Goal: Task Accomplishment & Management: Use online tool/utility

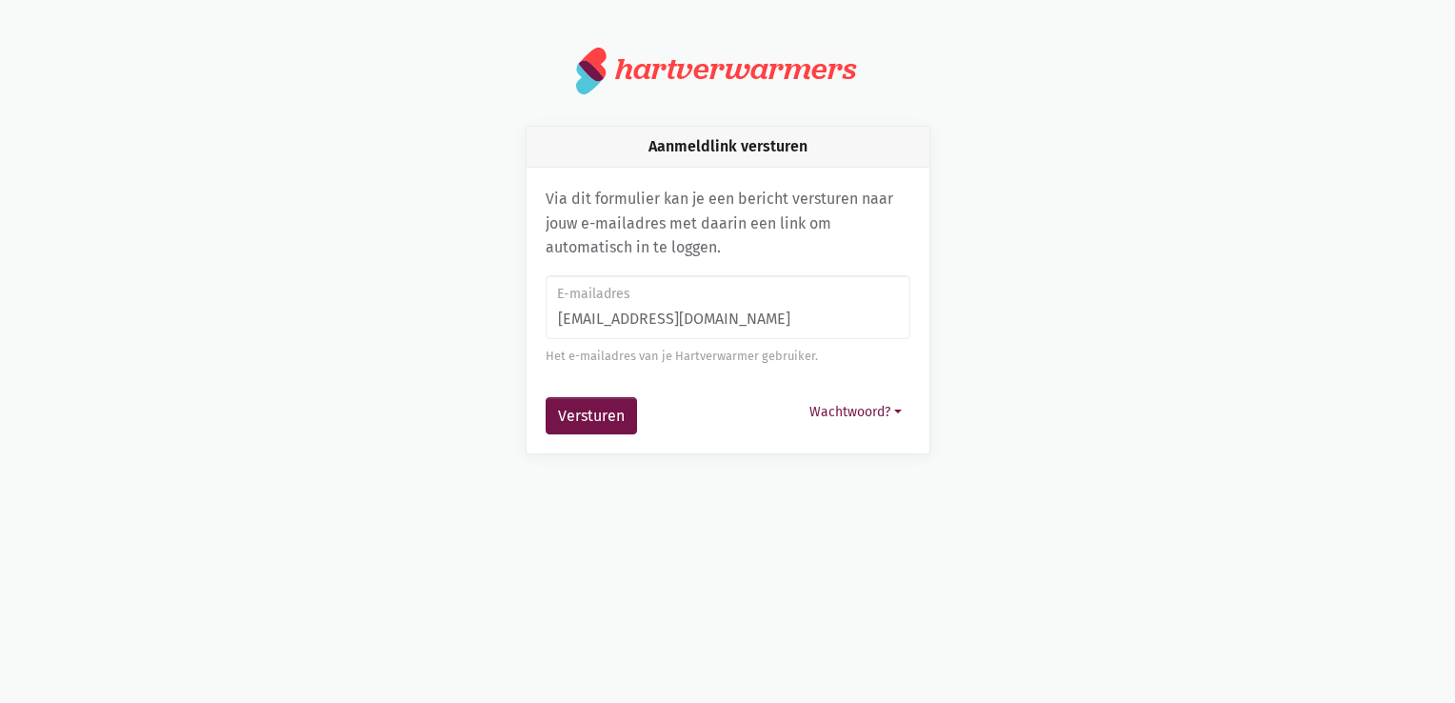
drag, startPoint x: 758, startPoint y: 323, endPoint x: 469, endPoint y: 313, distance: 288.7
click at [469, 313] on div "Aanmeldlink versturen Via dit formulier kan je een bericht versturen naar jouw …" at bounding box center [727, 290] width 1085 height 329
type input "[EMAIL_ADDRESS][DOMAIN_NAME]"
click at [621, 410] on button "Versturen" at bounding box center [591, 416] width 91 height 38
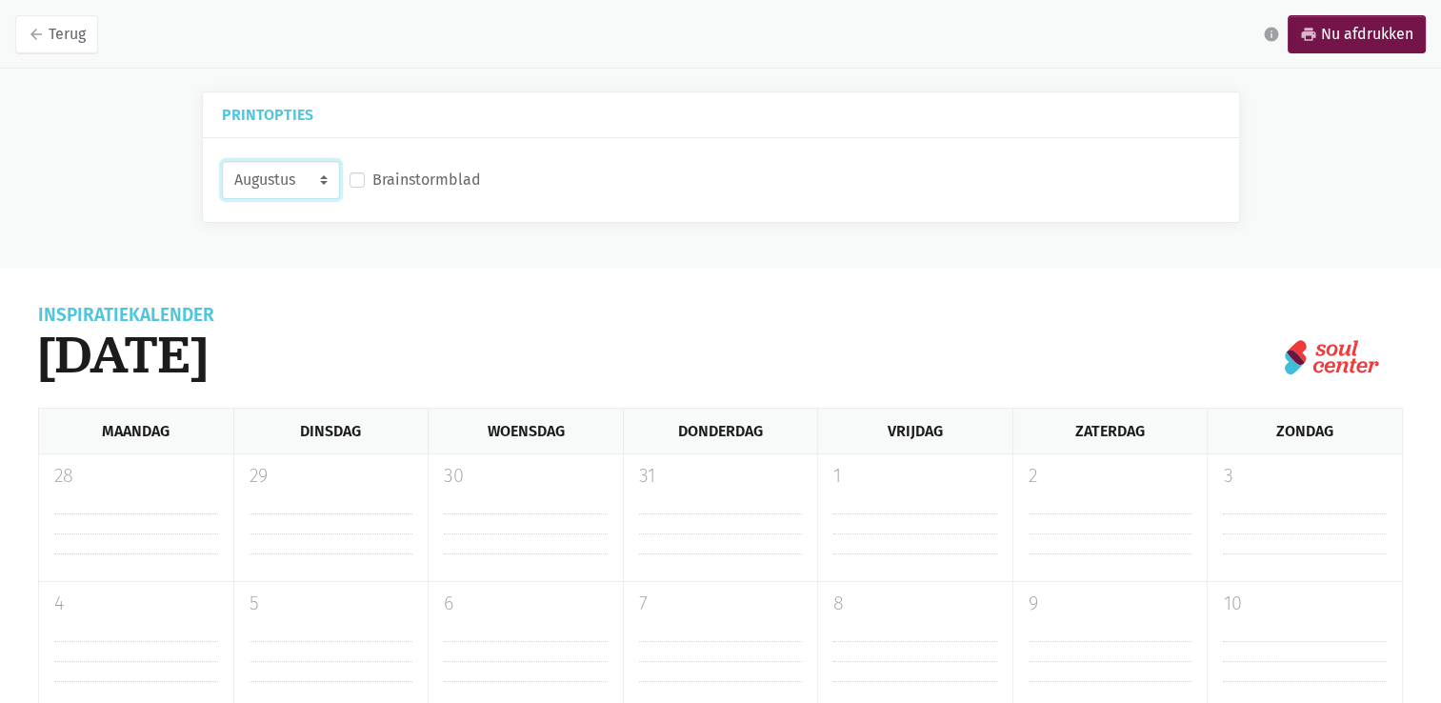
click at [322, 171] on select "Augustus September Oktober November" at bounding box center [281, 180] width 118 height 38
select select "9-2025"
click at [222, 161] on select "Augustus September Oktober November" at bounding box center [281, 180] width 118 height 38
click at [64, 37] on link "arrow_back Terug" at bounding box center [56, 34] width 83 height 38
